Goal: Transaction & Acquisition: Purchase product/service

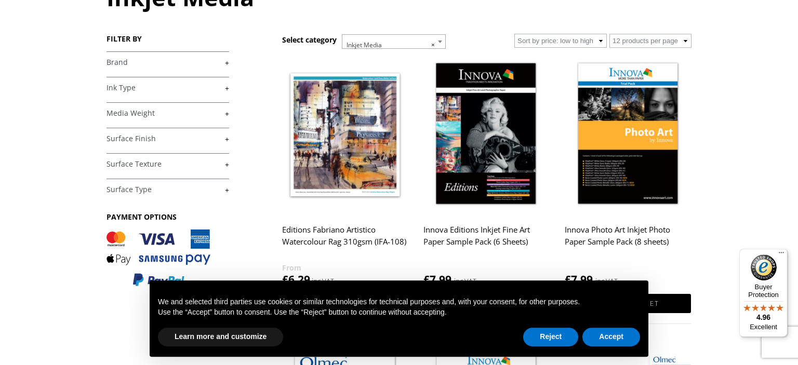
scroll to position [164, 0]
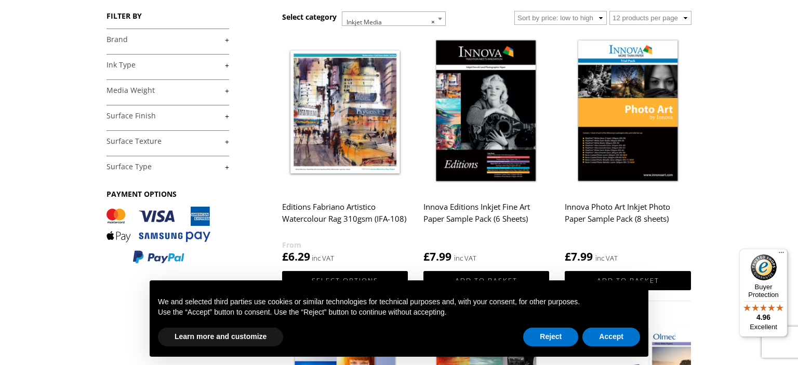
click at [130, 42] on link "+" at bounding box center [168, 40] width 123 height 10
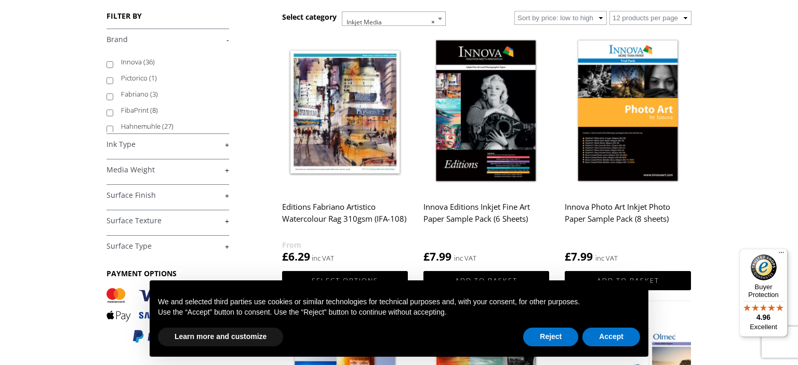
click at [130, 62] on label "Innova (36)" at bounding box center [170, 62] width 98 height 16
click at [113, 62] on input "Innova (36)" at bounding box center [110, 64] width 7 height 7
checkbox input "true"
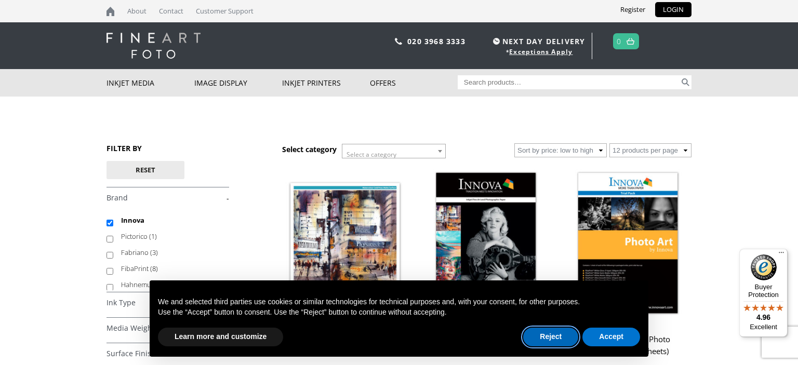
click at [540, 338] on button "Reject" at bounding box center [550, 337] width 55 height 19
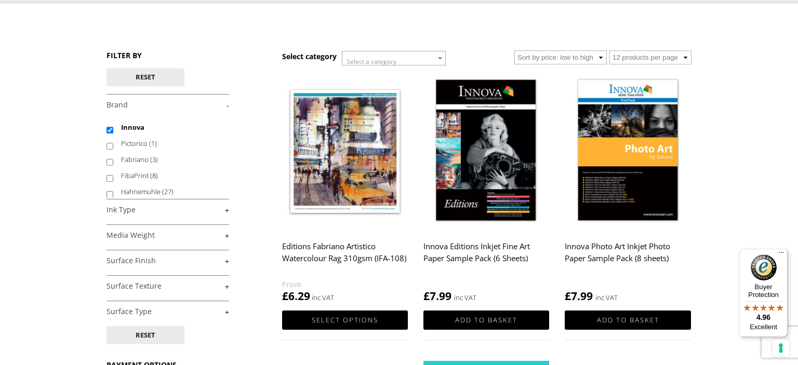
scroll to position [110, 0]
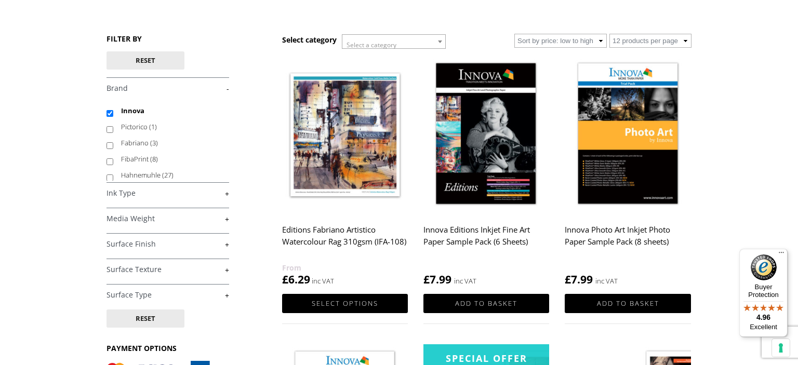
click at [135, 217] on link "+" at bounding box center [168, 219] width 123 height 10
click at [135, 217] on link "-" at bounding box center [168, 219] width 123 height 10
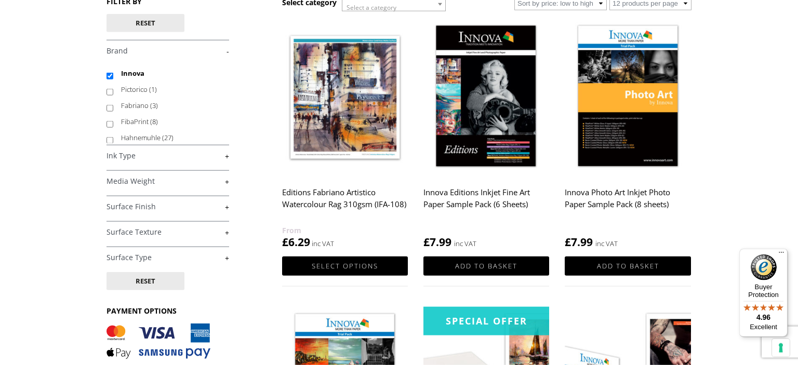
scroll to position [164, 0]
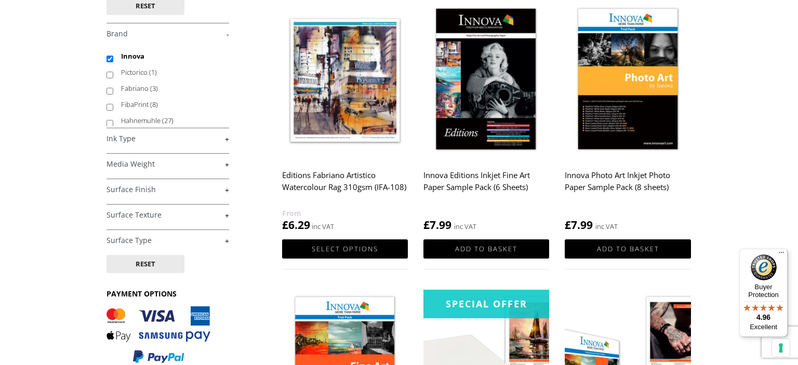
click at [143, 184] on h4 "Surface Finish +" at bounding box center [168, 189] width 123 height 21
click at [143, 188] on link "+" at bounding box center [168, 190] width 123 height 10
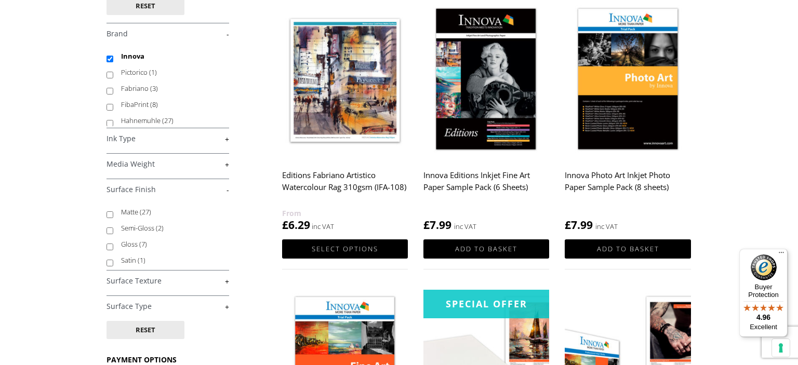
click at [147, 167] on link "+" at bounding box center [168, 165] width 123 height 10
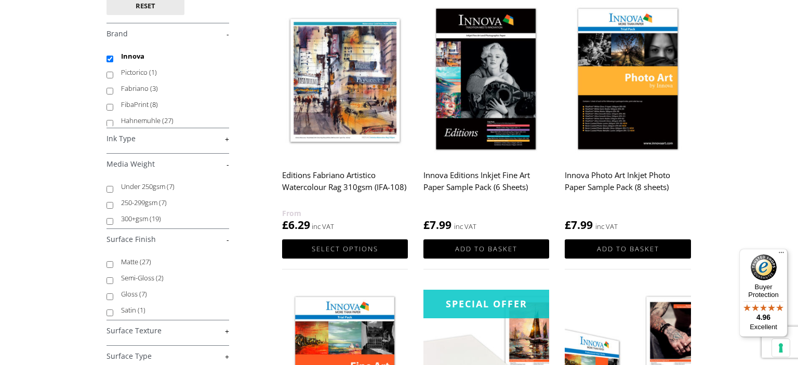
click at [141, 221] on label "300+gsm (19)" at bounding box center [170, 219] width 98 height 16
click at [113, 221] on input "300+gsm (19)" at bounding box center [110, 221] width 7 height 7
checkbox input "true"
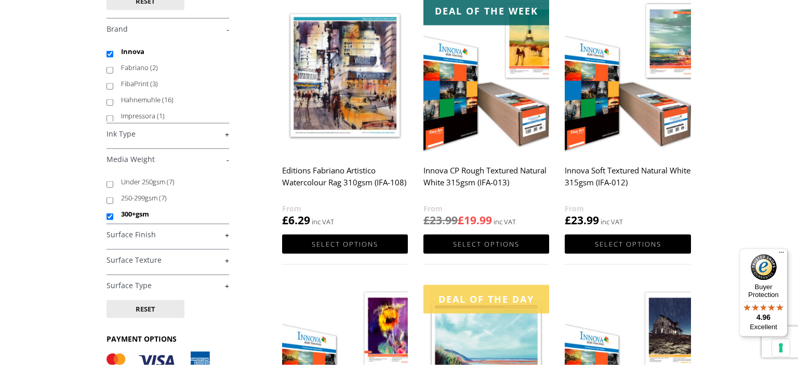
scroll to position [274, 0]
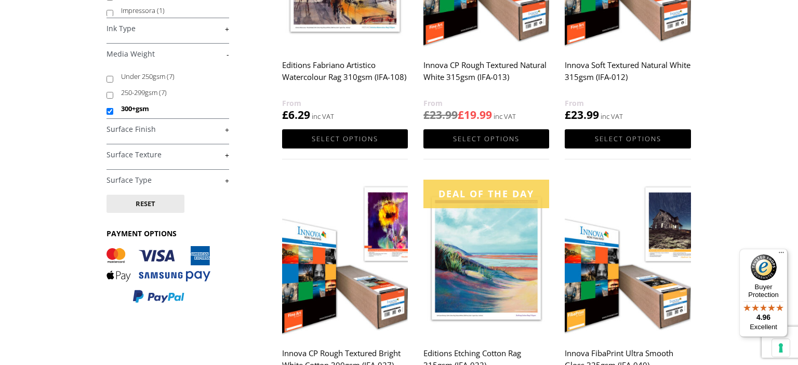
click at [134, 153] on link "+" at bounding box center [168, 155] width 123 height 10
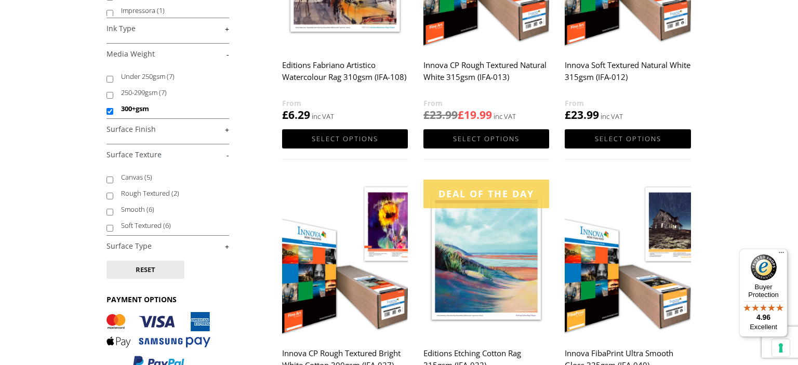
click at [140, 211] on label "Smooth (6)" at bounding box center [170, 210] width 98 height 16
click at [113, 211] on input "Smooth (6)" at bounding box center [110, 212] width 7 height 7
checkbox input "true"
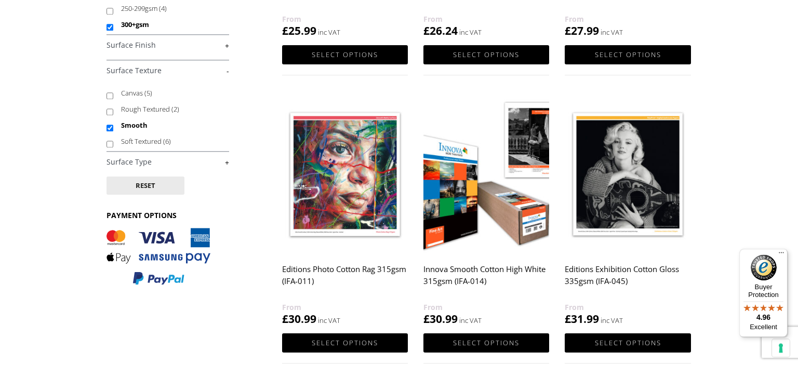
scroll to position [384, 0]
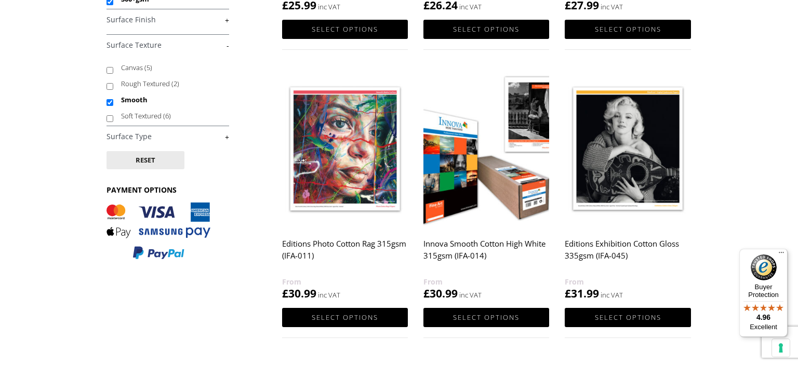
click at [462, 249] on h2 "Innova Smooth Cotton High White 315gsm (IFA-014)" at bounding box center [487, 255] width 126 height 42
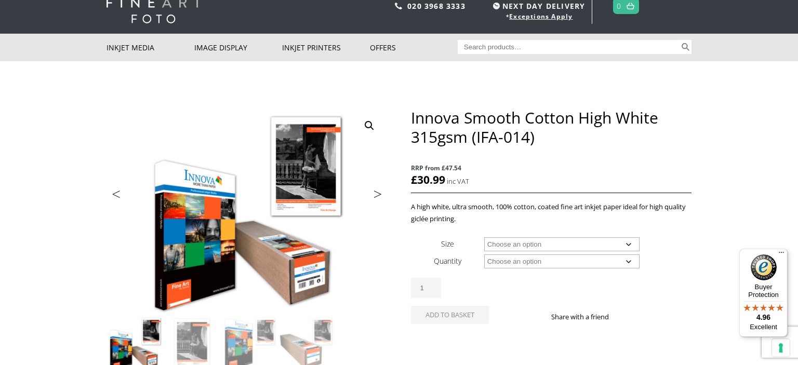
scroll to position [55, 0]
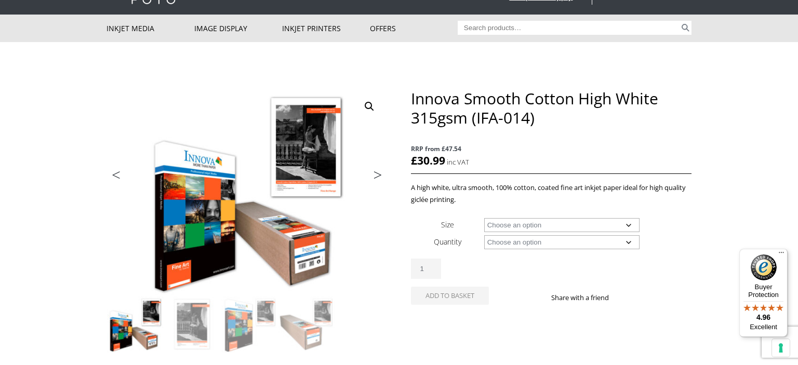
click at [484, 218] on select "Choose an option A4 Sheet A3 Sheet A3+ Sheet A2 Sheet 17" Wide Roll 24" Wide Ro…" at bounding box center [562, 225] width 156 height 14
select select "a3-sheet-2"
click at [484, 235] on select "Choose an option 25 Sheets" at bounding box center [562, 242] width 156 height 14
select select "25-sheets"
select select "a3-sheet-2"
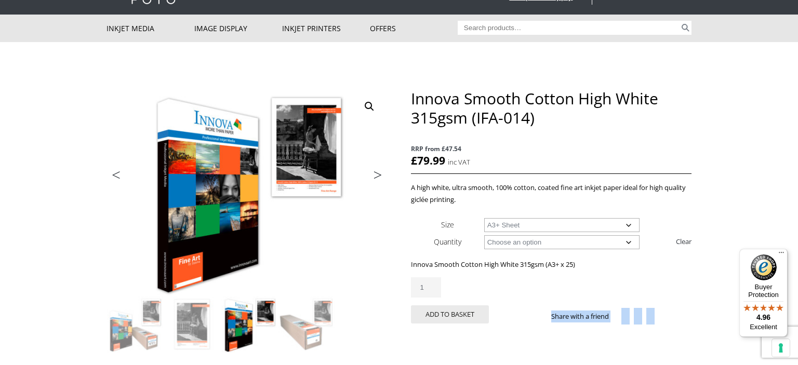
drag, startPoint x: 466, startPoint y: 119, endPoint x: 407, endPoint y: 97, distance: 62.2
click at [407, 97] on div "🔍 Previous Next Innova Smooth Cotton High White 315gsm (IFA-014) RRP from £47.5…" at bounding box center [399, 299] width 585 height 420
drag, startPoint x: 496, startPoint y: 122, endPoint x: 523, endPoint y: 122, distance: 27.0
click at [496, 122] on h1 "Innova Smooth Cotton High White 315gsm (IFA-014)" at bounding box center [551, 108] width 281 height 38
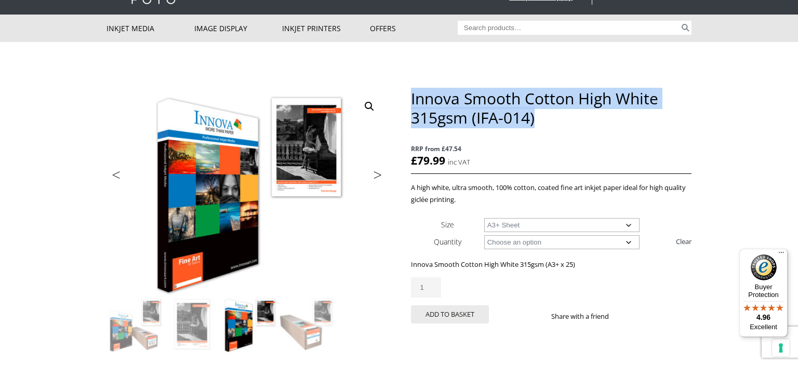
drag, startPoint x: 411, startPoint y: 97, endPoint x: 547, endPoint y: 113, distance: 136.5
click at [547, 113] on h1 "Innova Smooth Cotton High White 315gsm (IFA-014)" at bounding box center [551, 108] width 281 height 38
copy h1 "Innova Smooth Cotton High White 315gsm (IFA-014)"
click at [472, 317] on button "Add to basket" at bounding box center [450, 315] width 78 height 18
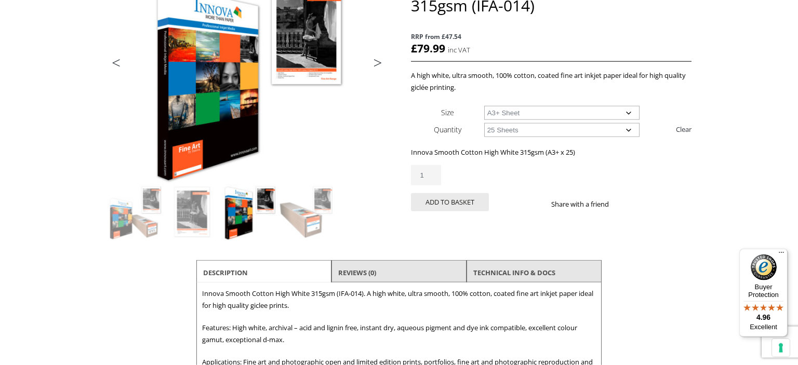
scroll to position [219, 0]
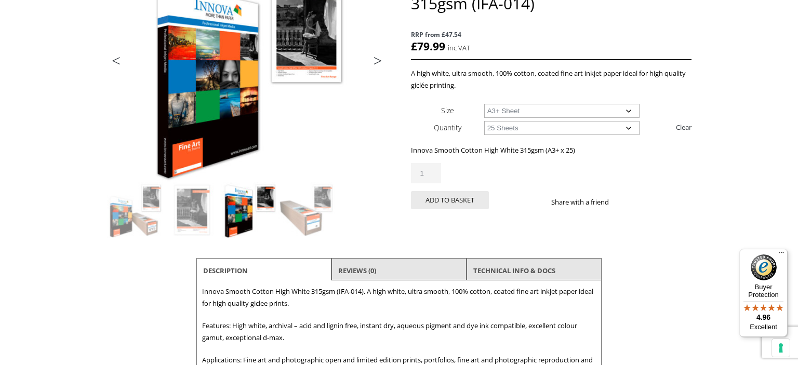
click at [484, 104] on select "Choose an option A4 Sheet A3 Sheet A3+ Sheet A2 Sheet" at bounding box center [562, 111] width 156 height 14
select select "a3-sheet"
click at [465, 199] on button "Add to basket" at bounding box center [450, 200] width 78 height 18
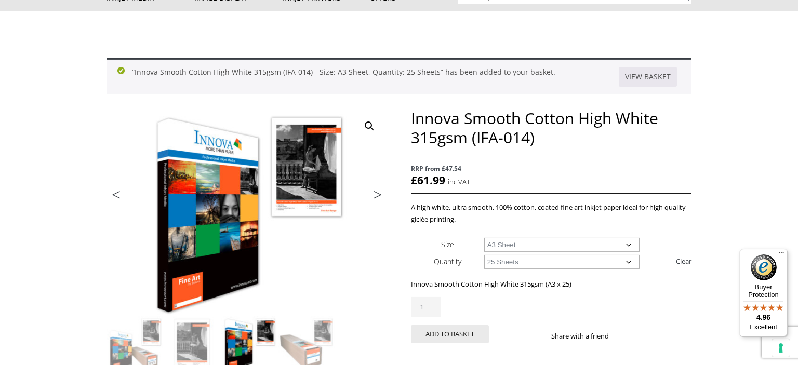
scroll to position [164, 0]
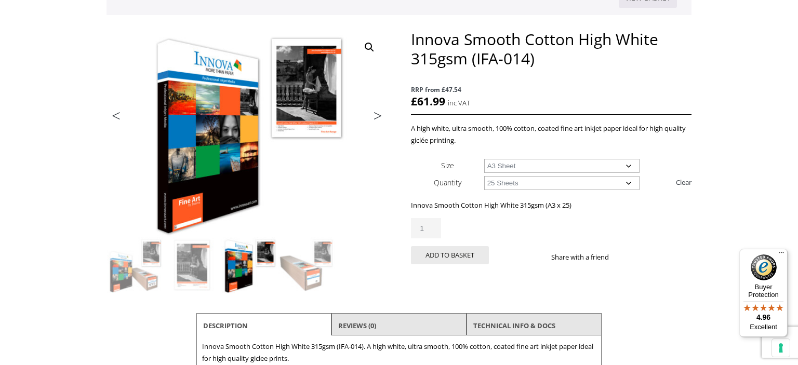
click at [484, 159] on select "Choose an option A4 Sheet A3 Sheet A3+ Sheet A2 Sheet" at bounding box center [562, 166] width 156 height 14
select select "a3-sheet-2"
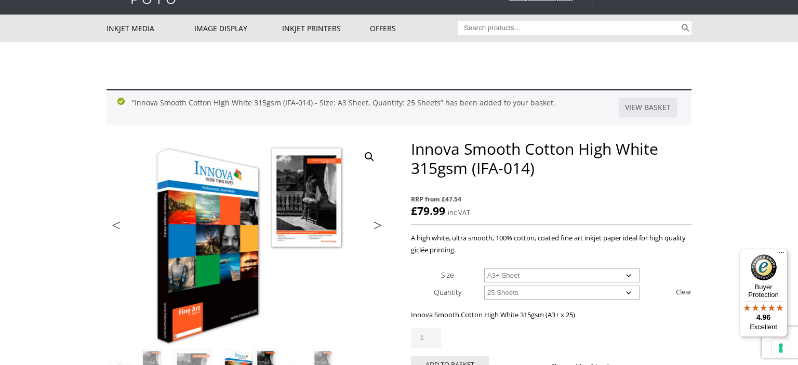
scroll to position [0, 0]
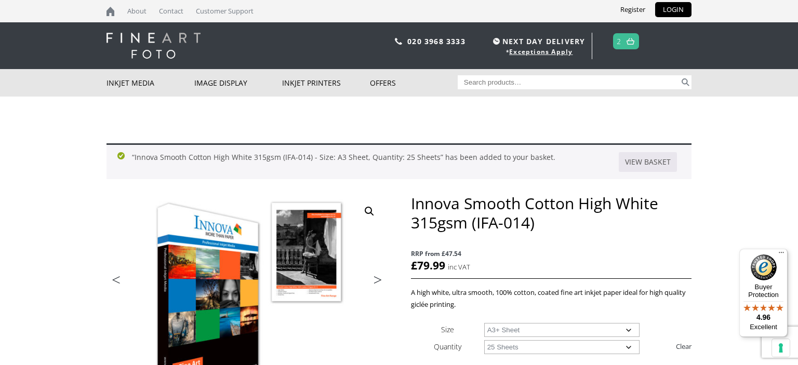
click at [625, 38] on span "2" at bounding box center [626, 41] width 27 height 16
click at [631, 38] on img at bounding box center [631, 41] width 8 height 7
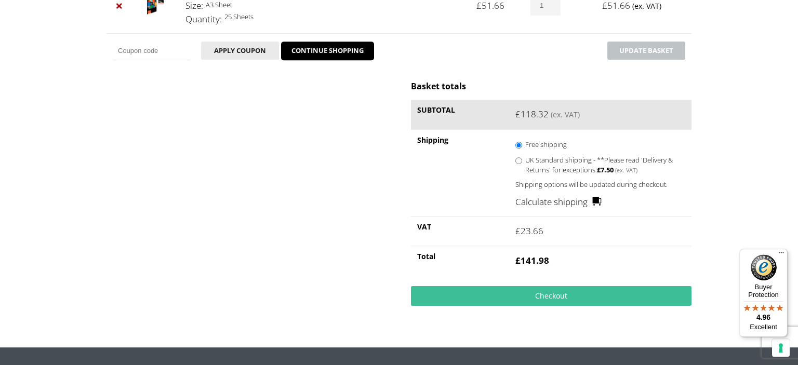
scroll to position [274, 0]
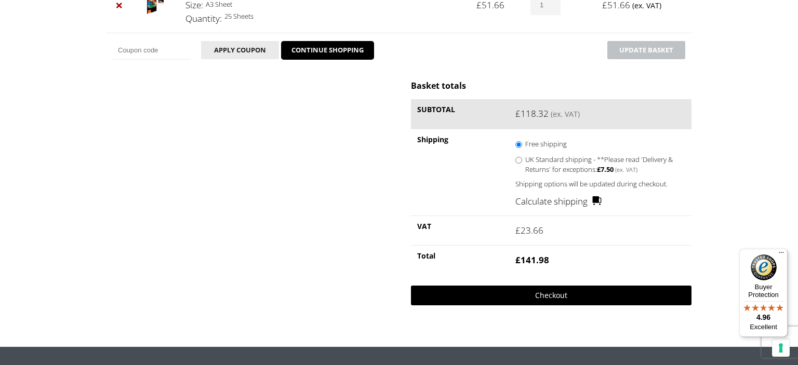
click at [541, 291] on link "Checkout" at bounding box center [551, 296] width 281 height 20
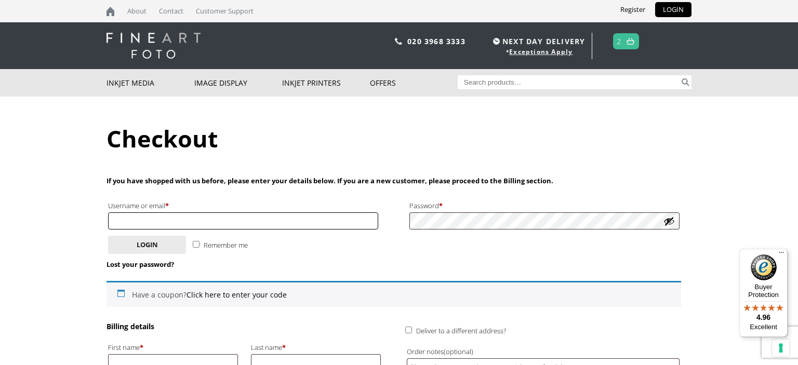
click at [240, 218] on input "Username or email * Required" at bounding box center [243, 221] width 270 height 17
type input "jo_garlick@hotmail.com"
click at [108, 236] on button "Login" at bounding box center [147, 245] width 78 height 18
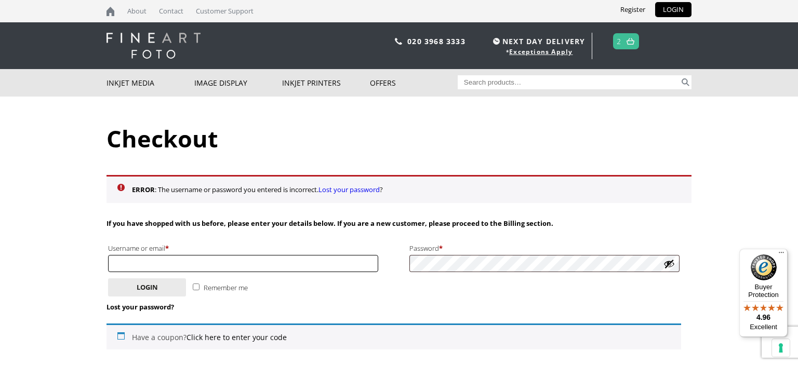
click at [348, 258] on input "Username or email * Required" at bounding box center [243, 263] width 270 height 17
type input "[EMAIL_ADDRESS][DOMAIN_NAME]"
click at [108, 279] on button "Login" at bounding box center [147, 288] width 78 height 18
click at [374, 187] on link "Lost your password" at bounding box center [349, 189] width 61 height 9
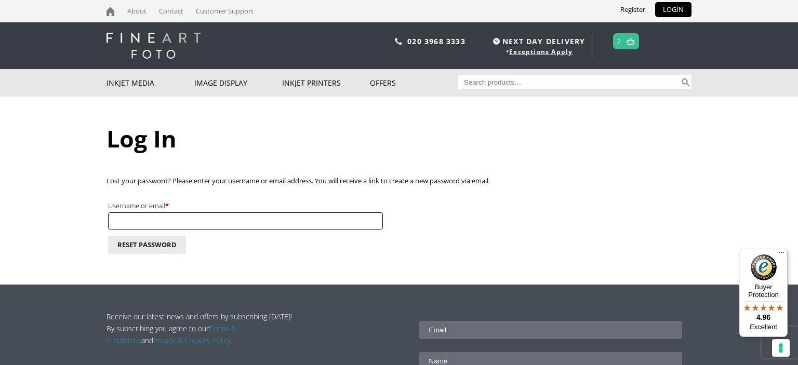
click at [288, 221] on input "Username or email * Required" at bounding box center [245, 221] width 275 height 17
click at [299, 242] on p "Reset password" at bounding box center [399, 244] width 585 height 21
click at [298, 219] on input "Username or email * Required" at bounding box center [245, 221] width 275 height 17
type input "jo_garlick@hotmail.com"
click at [161, 245] on button "Reset password" at bounding box center [147, 245] width 78 height 18
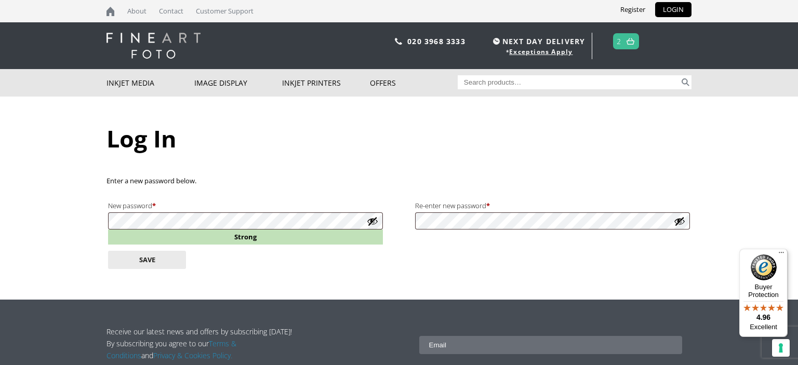
click at [427, 267] on p "Save" at bounding box center [399, 259] width 585 height 21
click at [178, 257] on button "Save" at bounding box center [147, 260] width 78 height 18
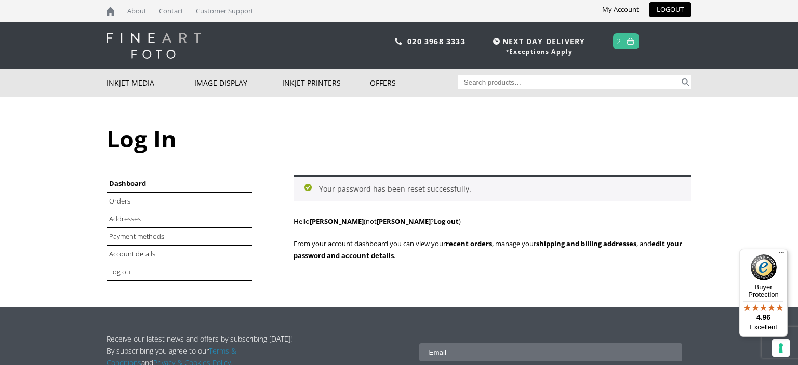
click at [625, 41] on span "2" at bounding box center [626, 41] width 27 height 16
click at [635, 41] on img at bounding box center [631, 41] width 8 height 7
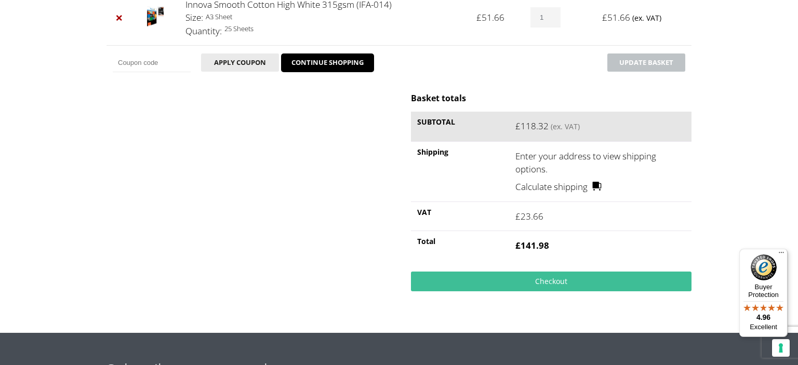
scroll to position [274, 0]
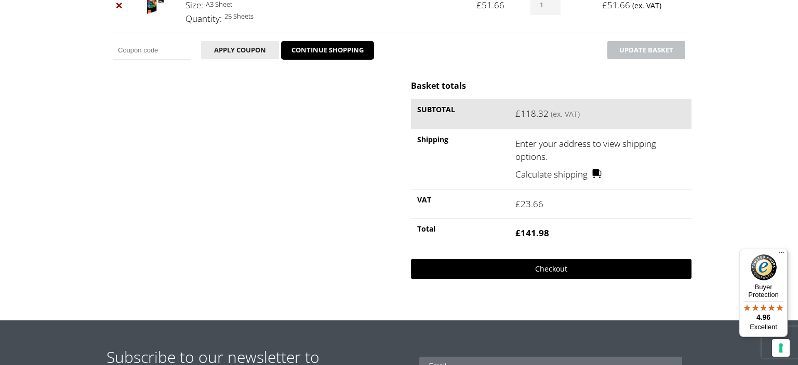
click at [550, 268] on link "Checkout" at bounding box center [551, 269] width 281 height 20
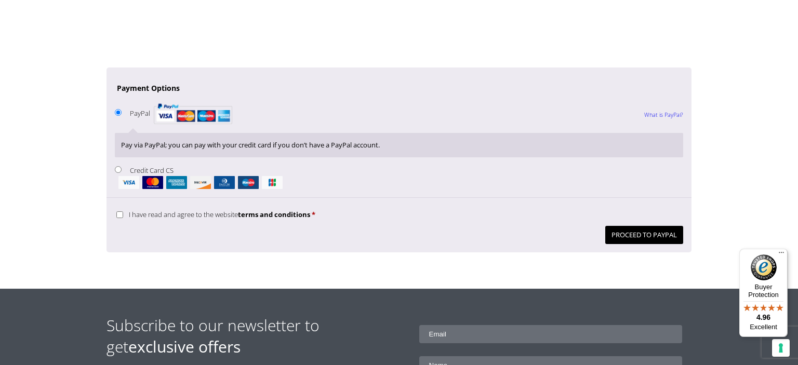
scroll to position [878, 0]
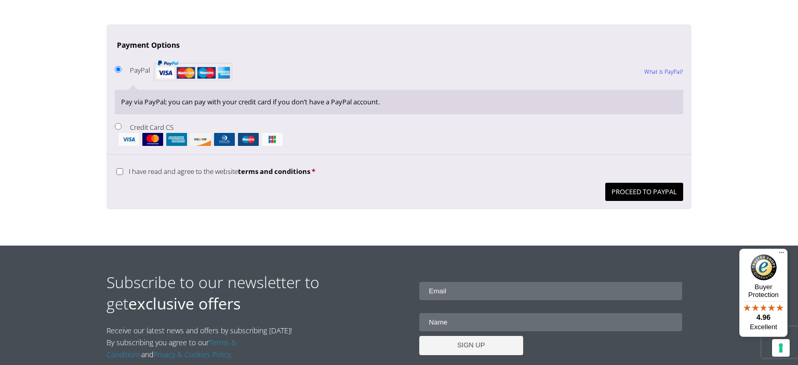
click at [115, 125] on input "Credit Card CS" at bounding box center [118, 126] width 7 height 7
radio input "true"
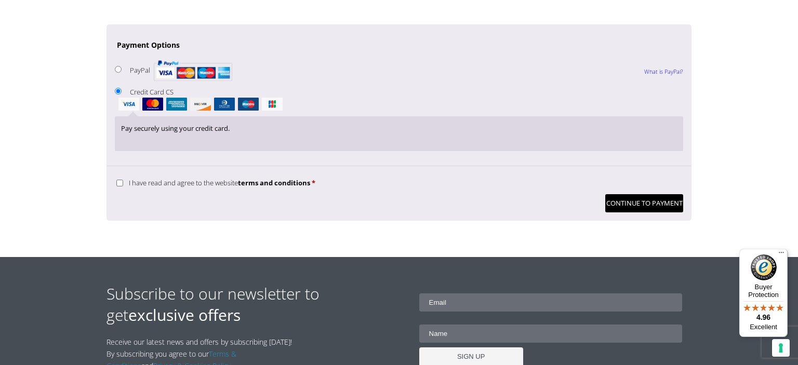
click at [120, 180] on input "I have read and agree to the website terms and conditions *" at bounding box center [119, 183] width 7 height 7
checkbox input "true"
click at [624, 198] on button "Continue to Payment" at bounding box center [645, 203] width 78 height 18
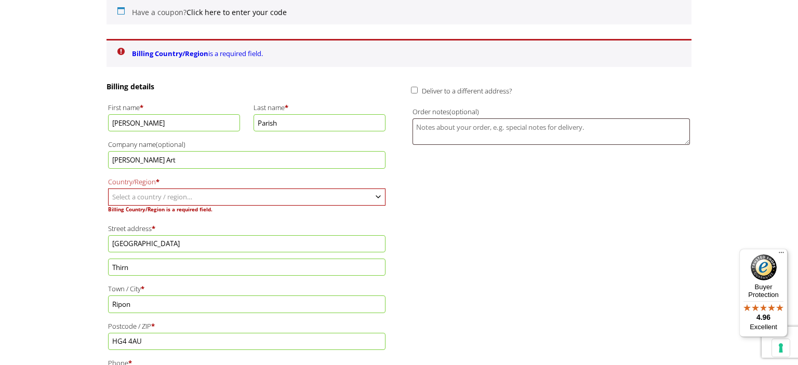
scroll to position [163, 0]
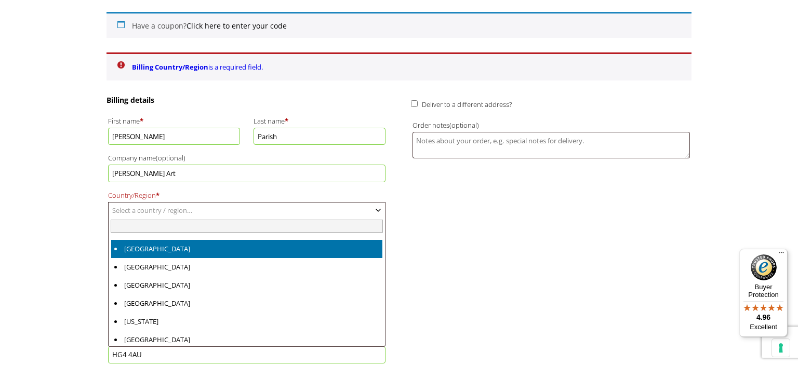
click at [232, 211] on span "Select a country / region…" at bounding box center [247, 211] width 277 height 16
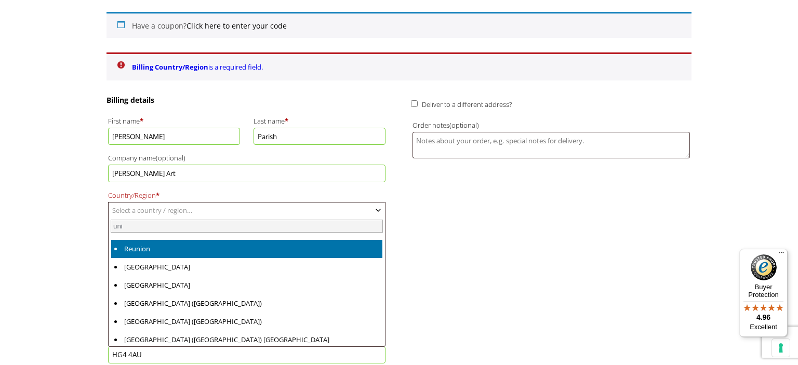
type input "uni"
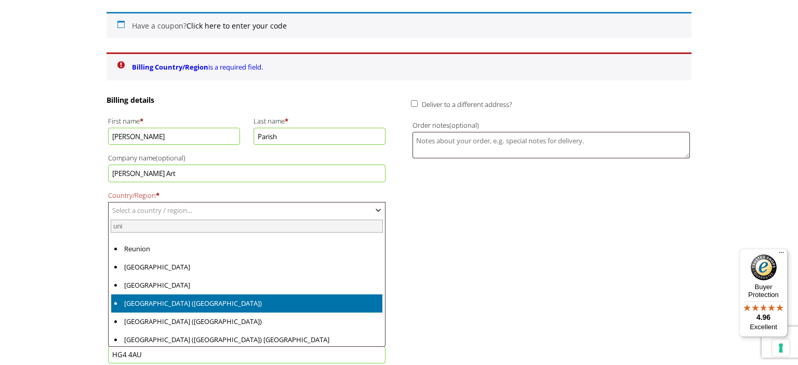
select select "GB"
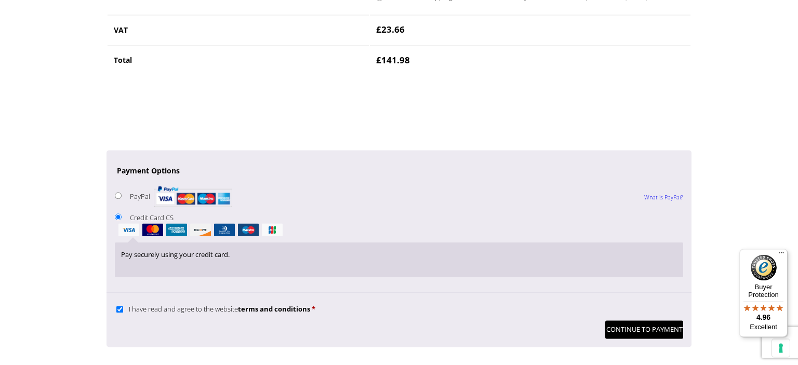
scroll to position [877, 0]
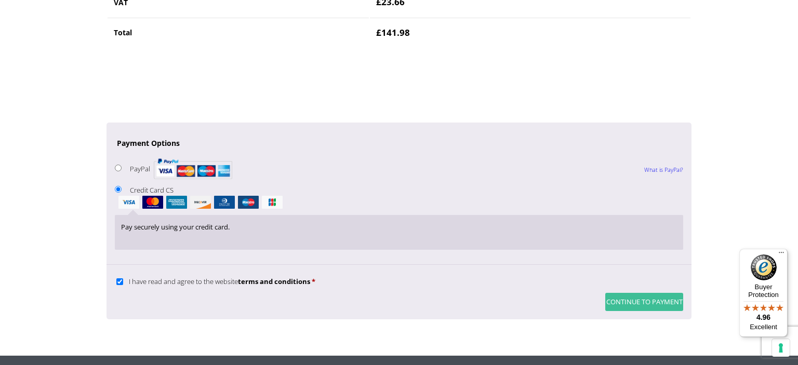
click at [622, 300] on button "Continue to Payment" at bounding box center [645, 302] width 78 height 18
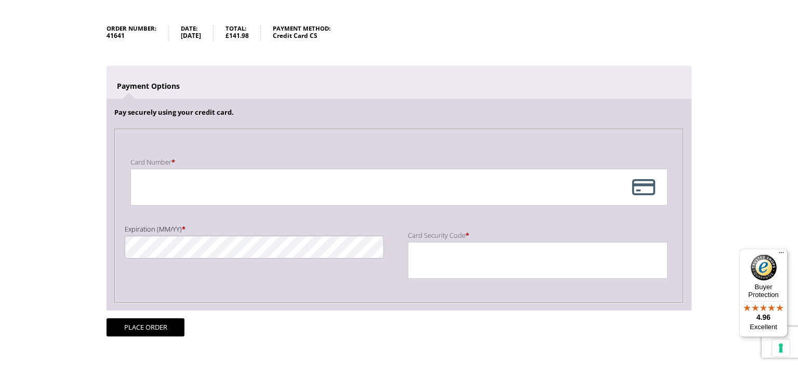
scroll to position [164, 0]
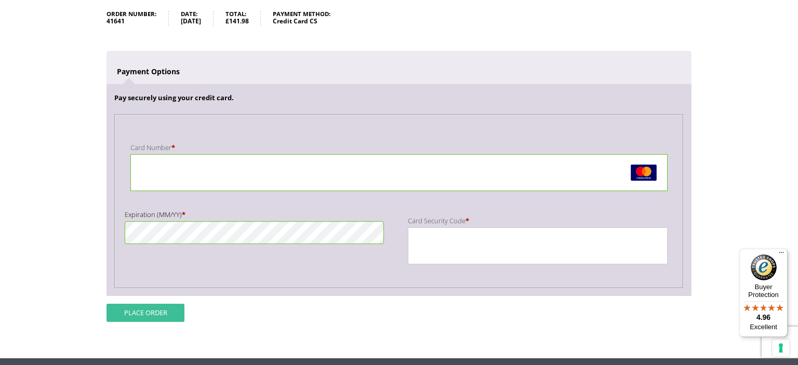
click at [161, 311] on button "Place order" at bounding box center [146, 313] width 78 height 18
